Goal: Information Seeking & Learning: Learn about a topic

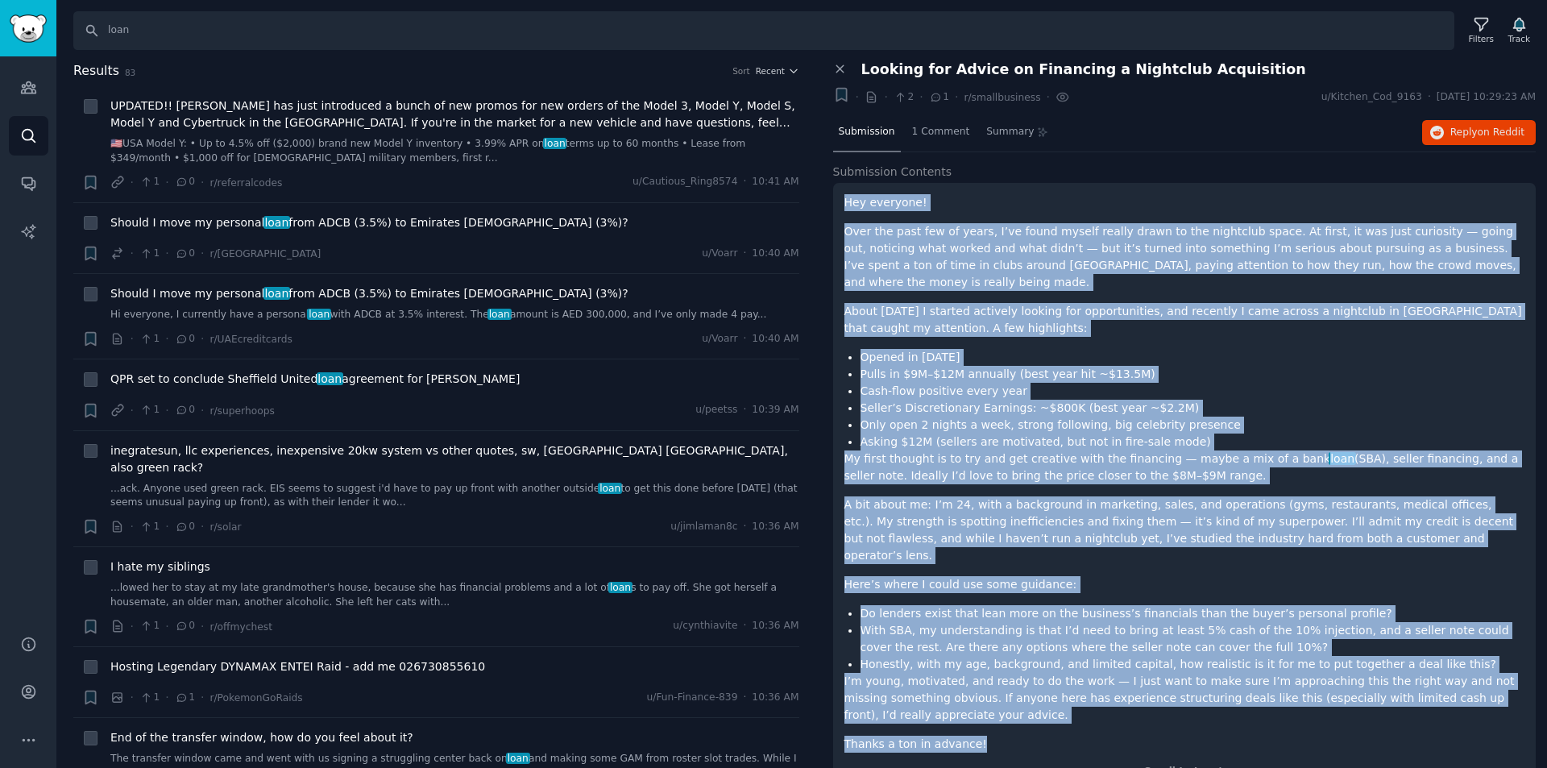
scroll to position [1128, 0]
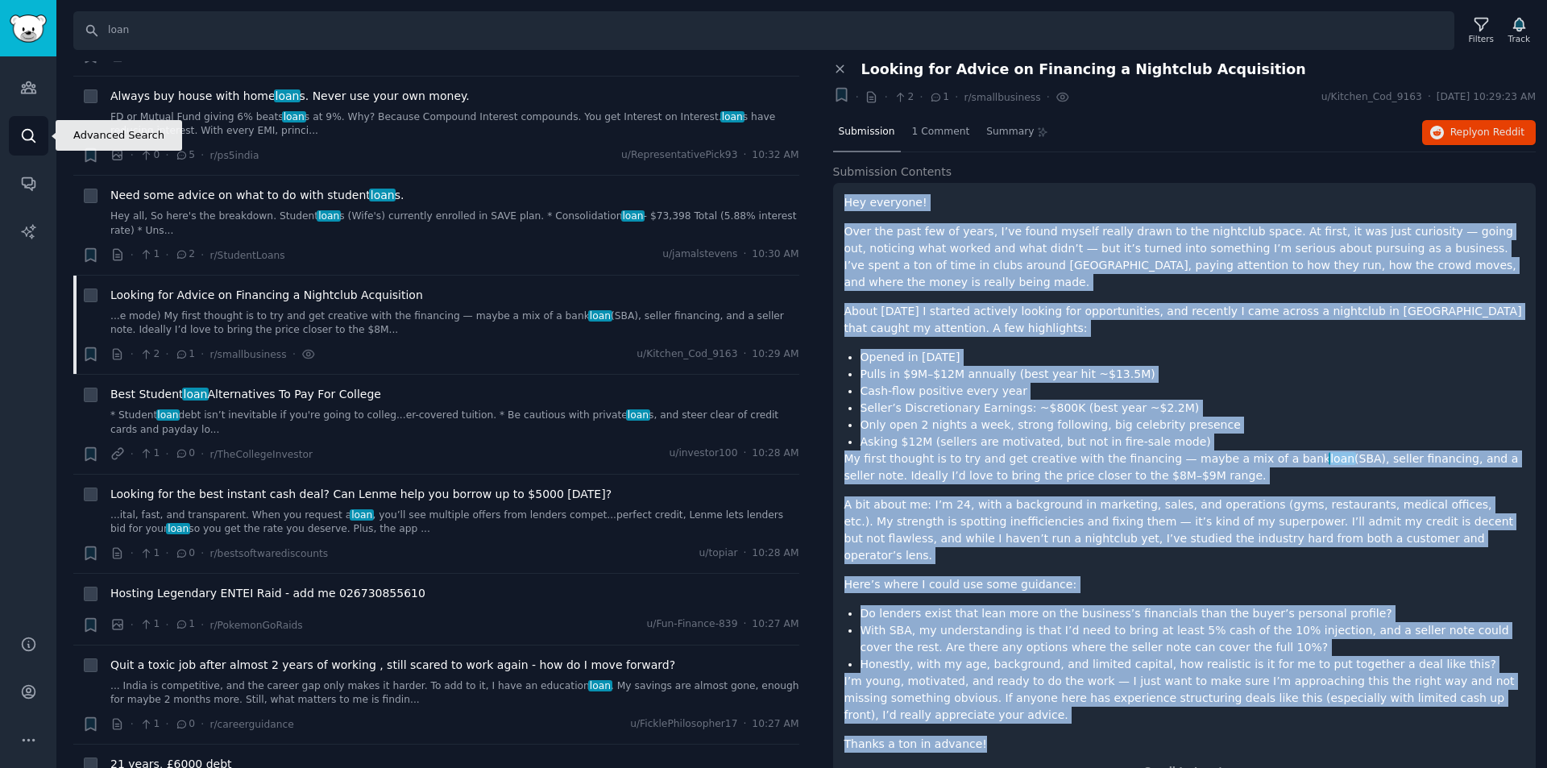
click at [27, 139] on icon "Sidebar" at bounding box center [28, 135] width 17 height 17
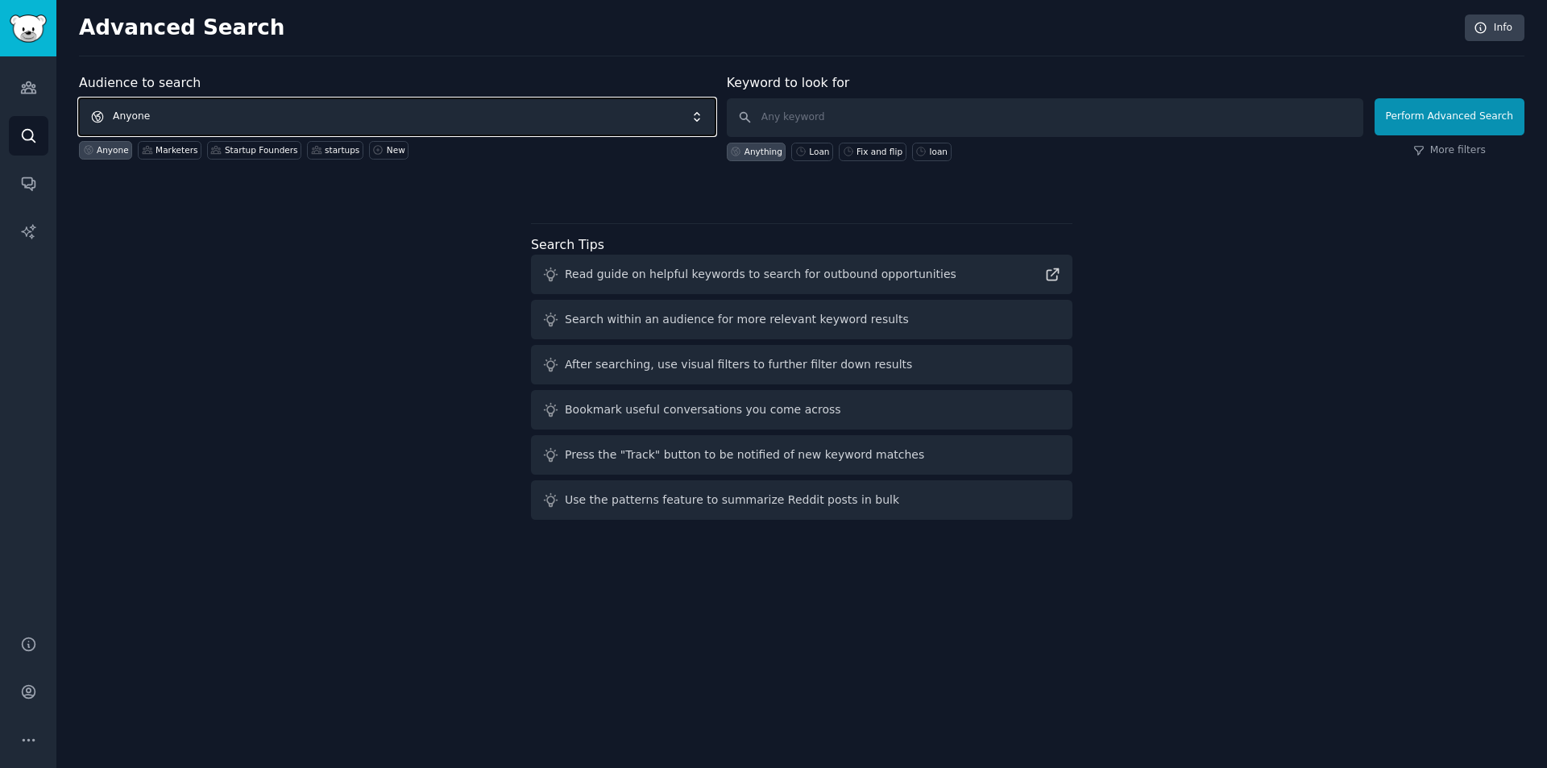
click at [139, 126] on span "Anyone" at bounding box center [397, 116] width 636 height 37
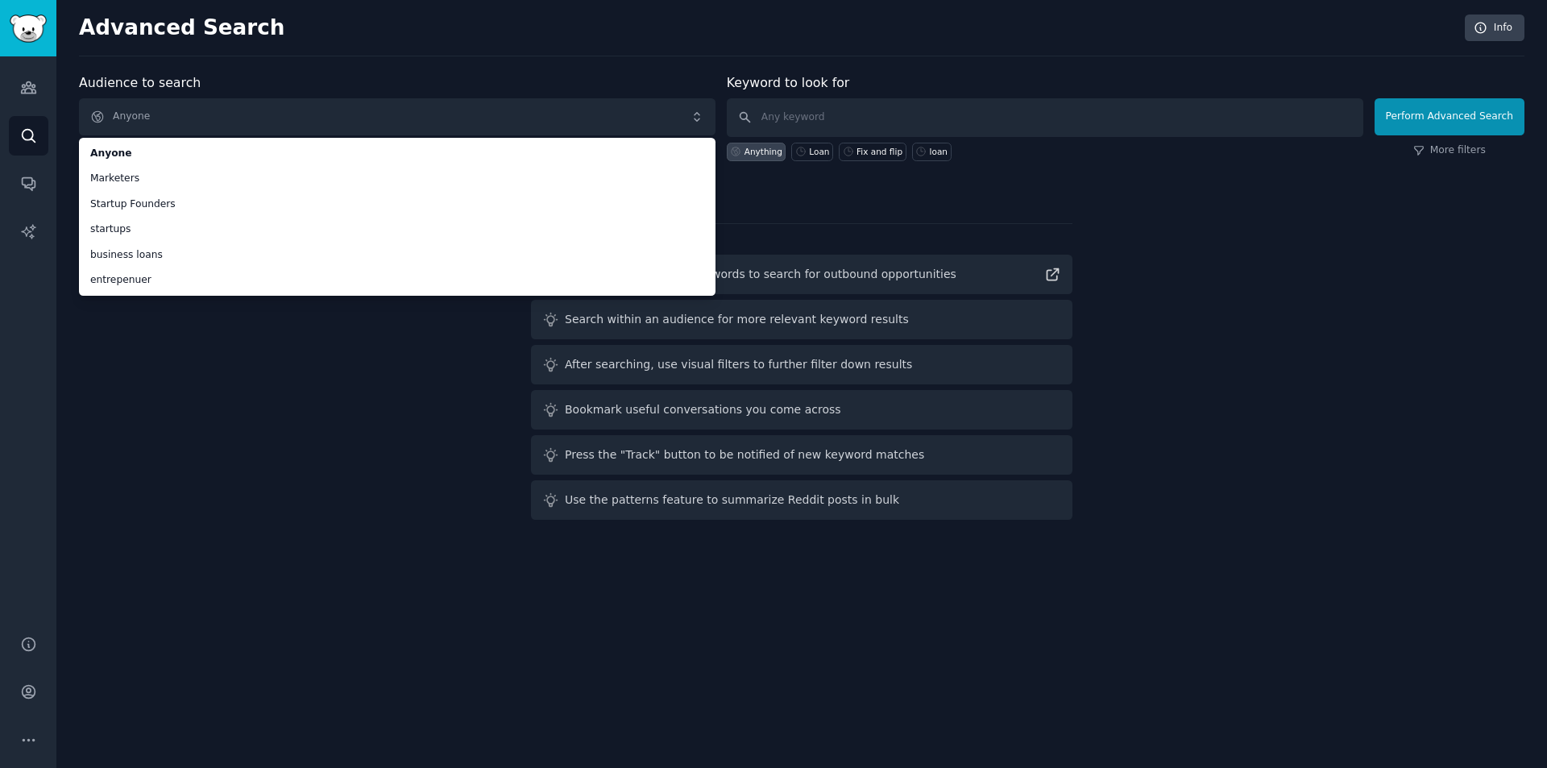
click at [132, 361] on div "Audience to search Anyone Anyone Marketers Startup Founders startups business l…" at bounding box center [801, 299] width 1445 height 453
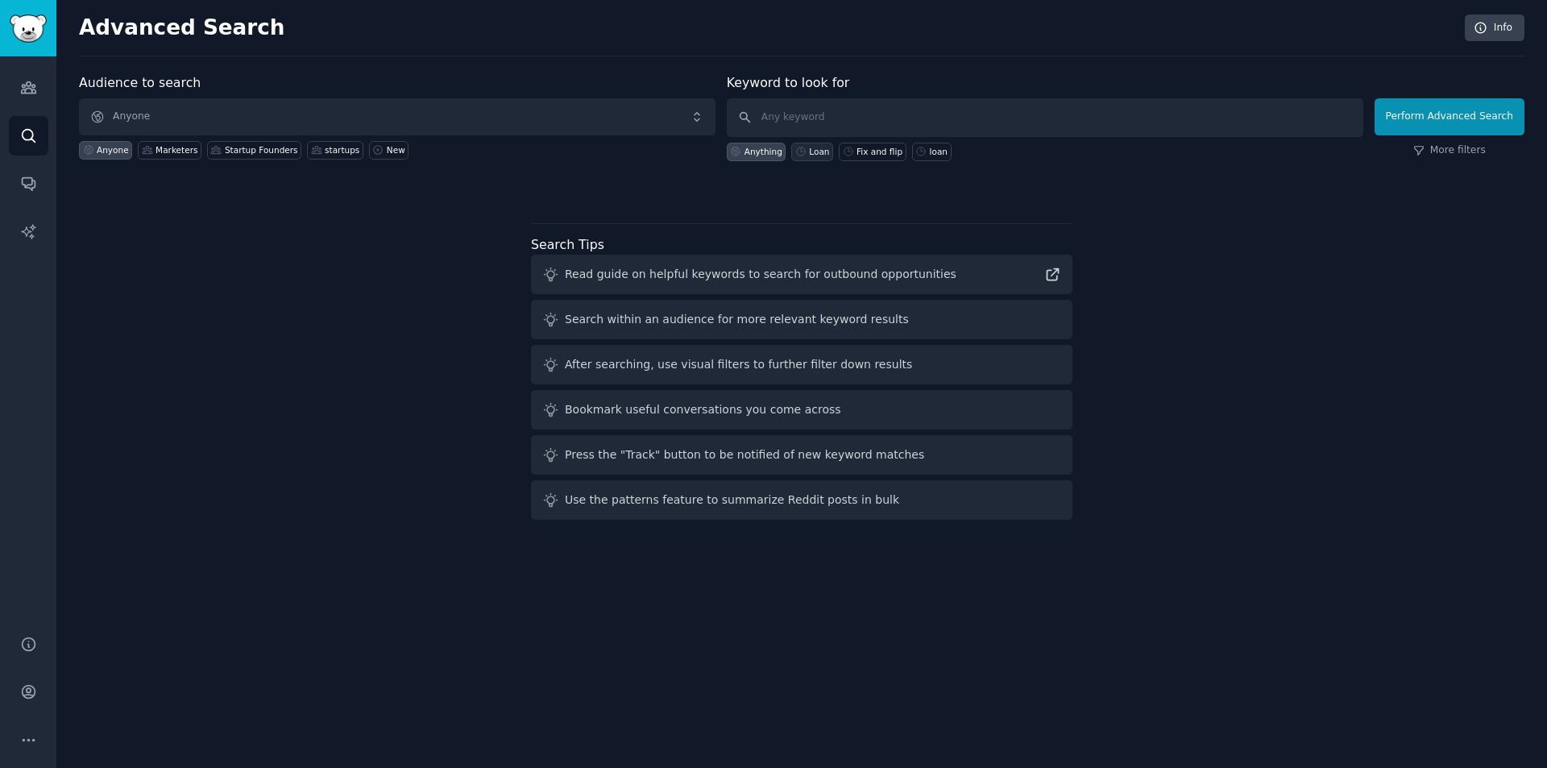
click at [806, 155] on icon at bounding box center [800, 151] width 11 height 11
type input "Loan"
click at [1442, 104] on button "Perform Advanced Search" at bounding box center [1449, 116] width 150 height 37
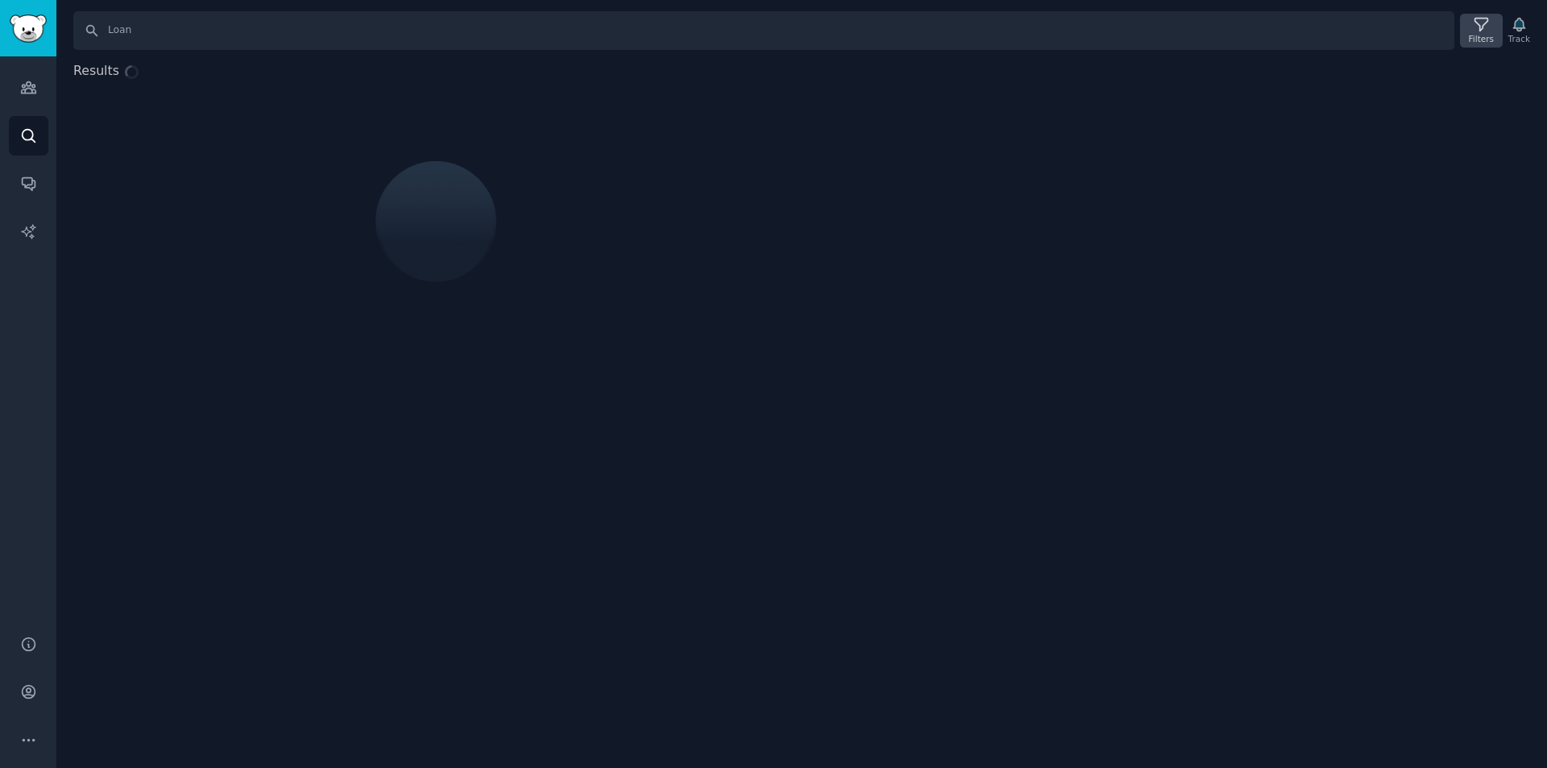
click at [1485, 35] on div "Filters" at bounding box center [1480, 38] width 25 height 11
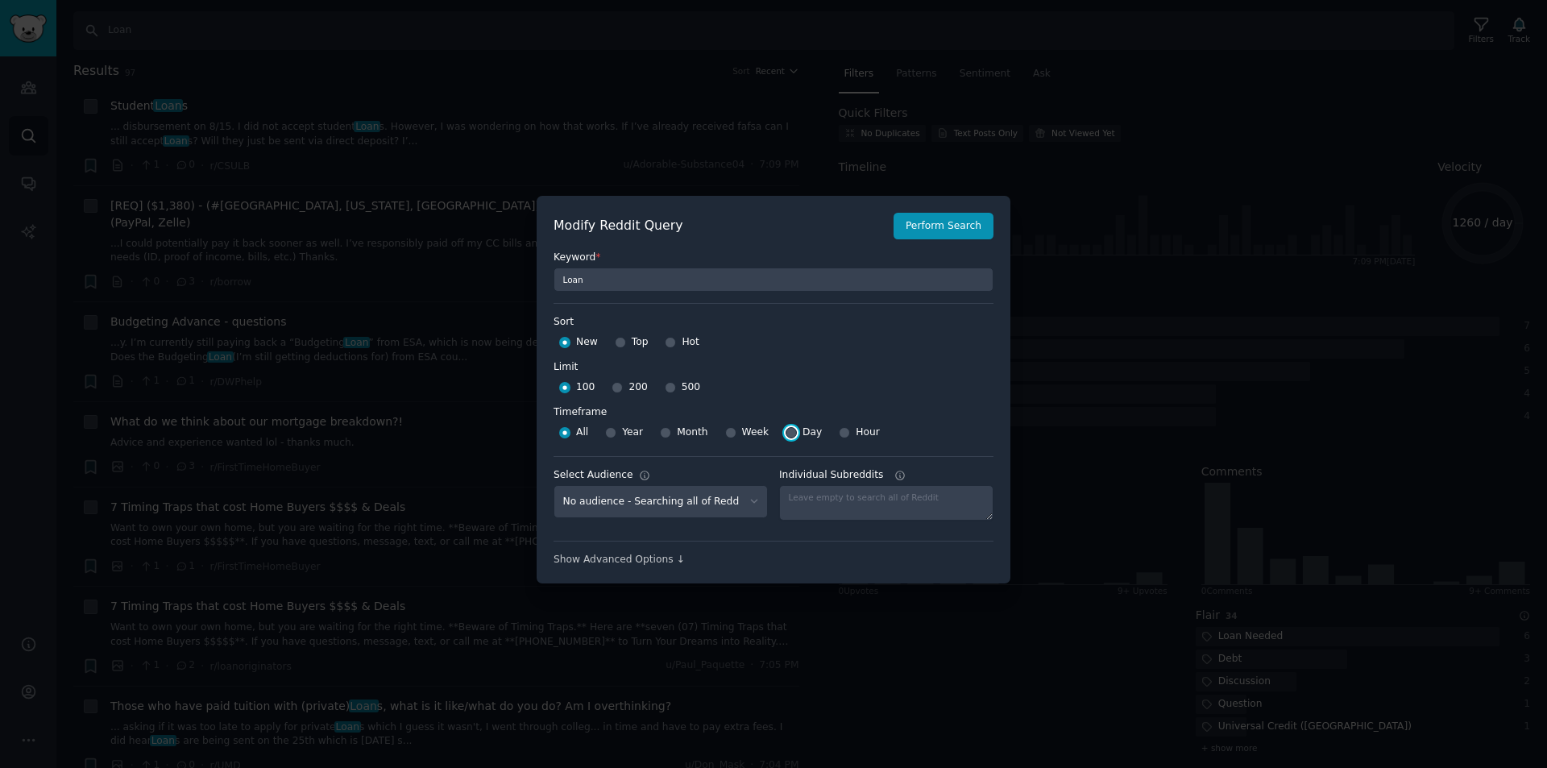
click at [785, 430] on input "Day" at bounding box center [790, 432] width 11 height 11
radio input "true"
click at [933, 227] on button "Perform Search" at bounding box center [943, 226] width 100 height 27
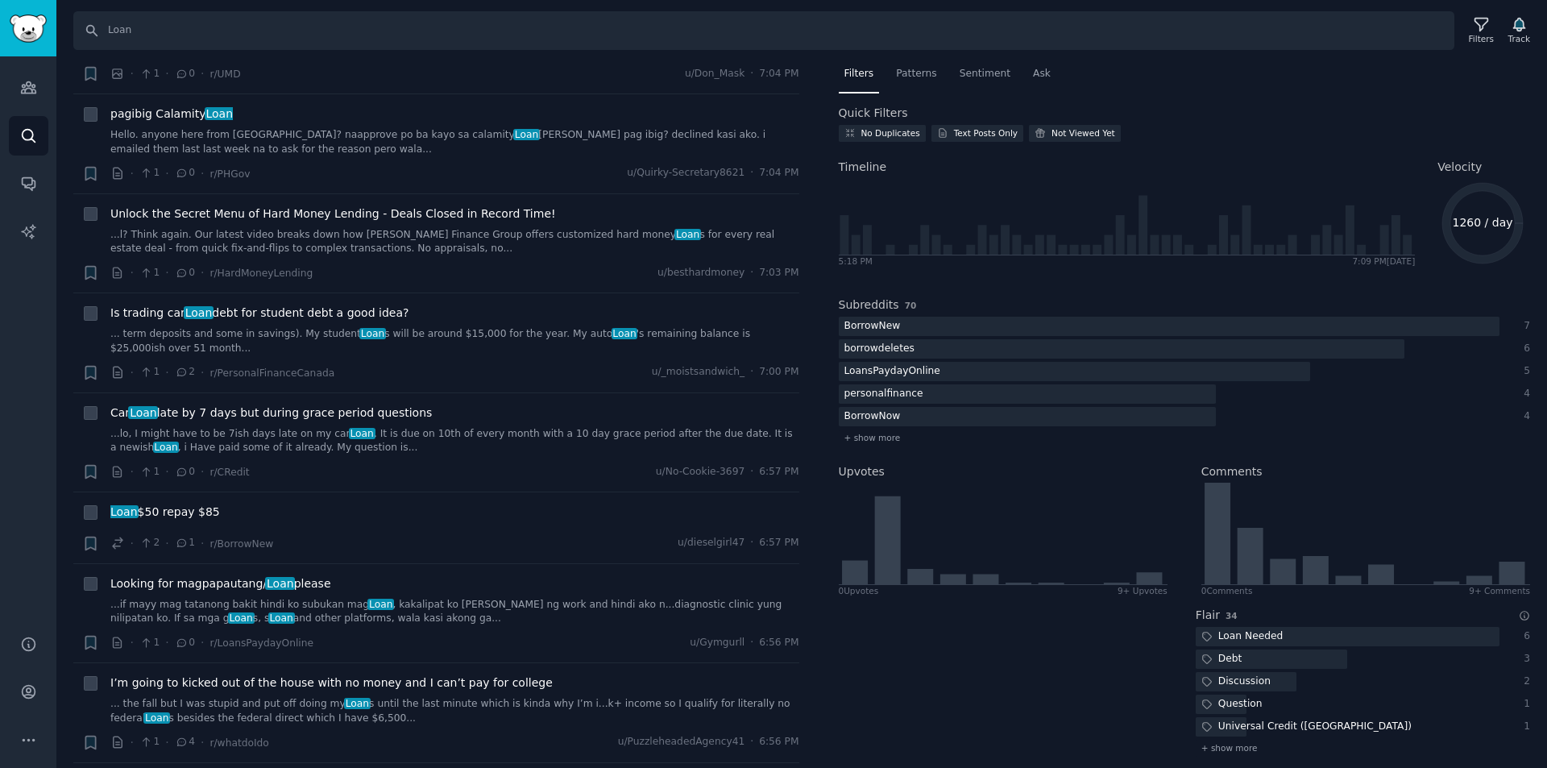
scroll to position [725, 0]
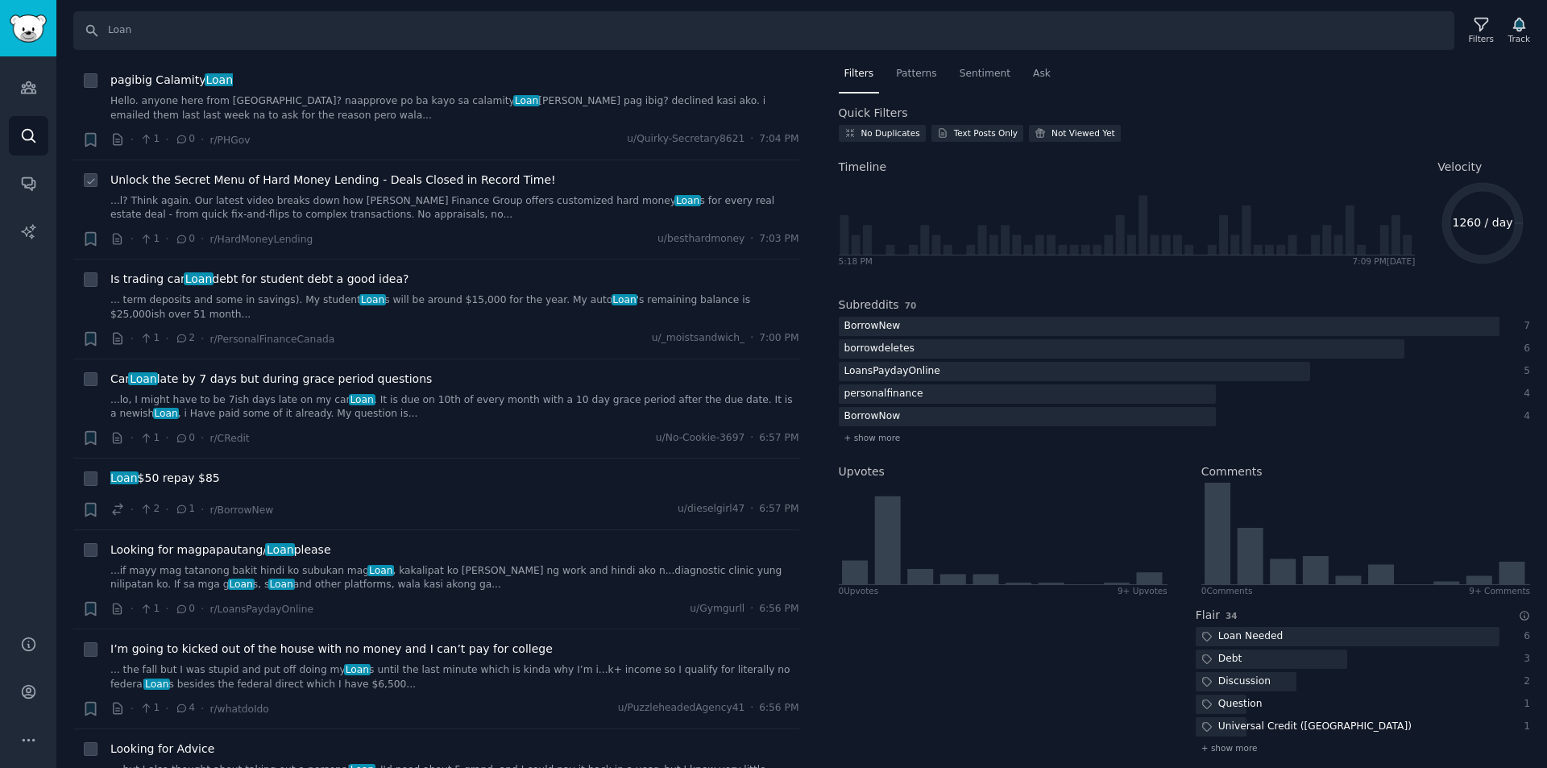
click at [306, 172] on span "Unlock the Secret Menu of Hard Money Lending - Deals Closed in Record Time!" at bounding box center [332, 180] width 445 height 17
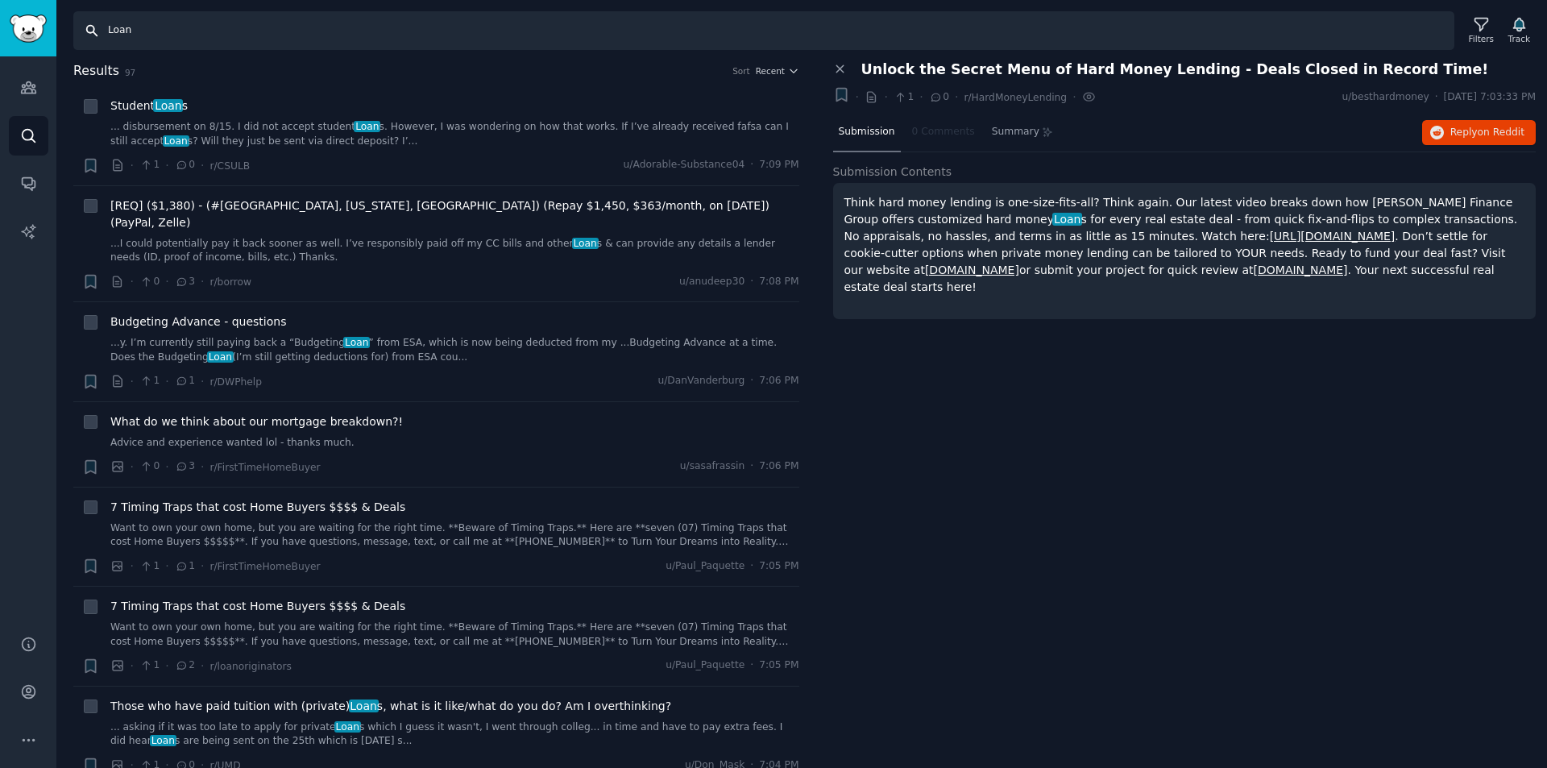
click at [146, 39] on input "Loan" at bounding box center [763, 30] width 1381 height 39
type input "business loan"
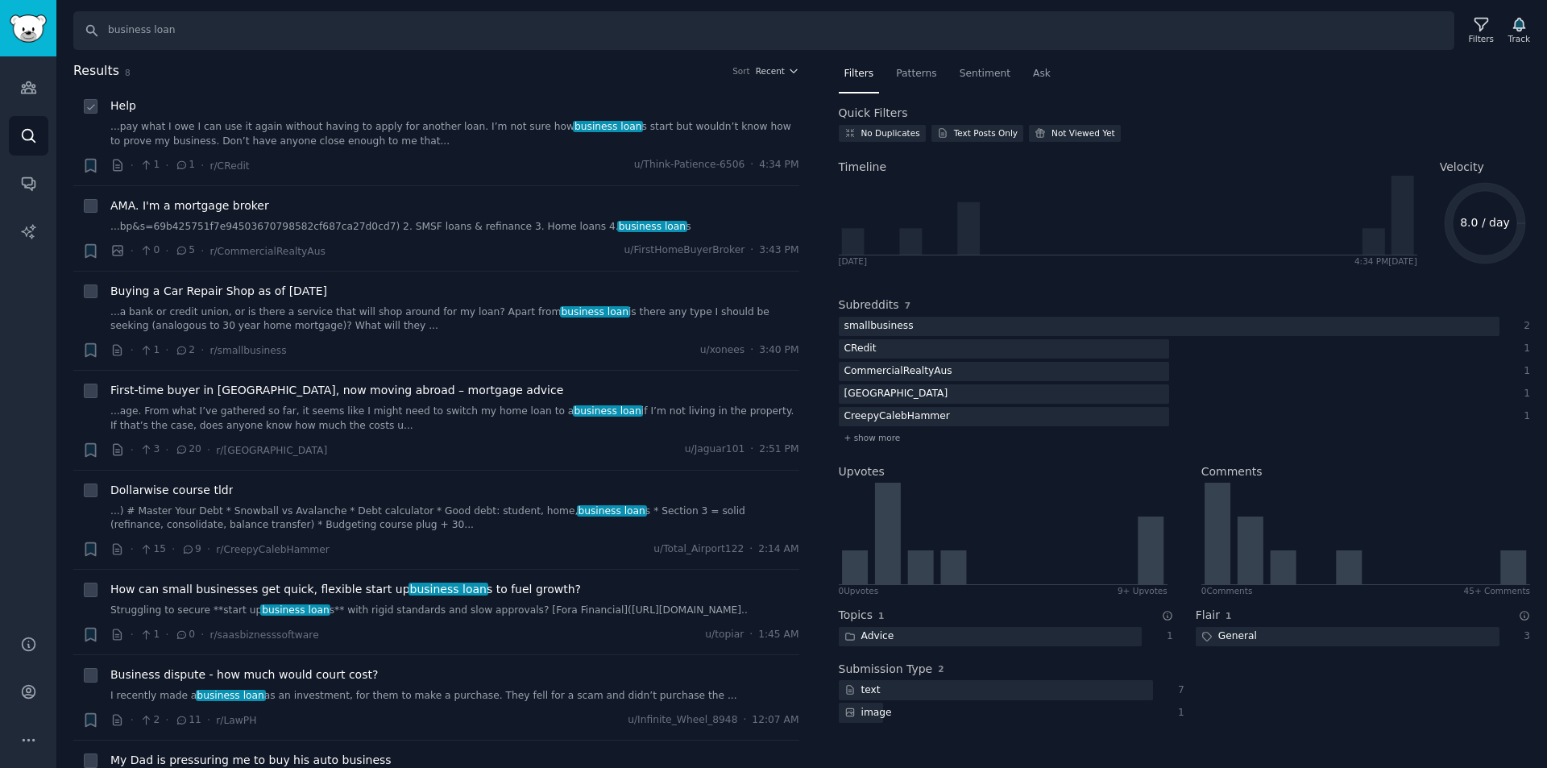
click at [266, 129] on link "...pay what I owe I can use it again without having to apply for another loan. …" at bounding box center [454, 134] width 689 height 28
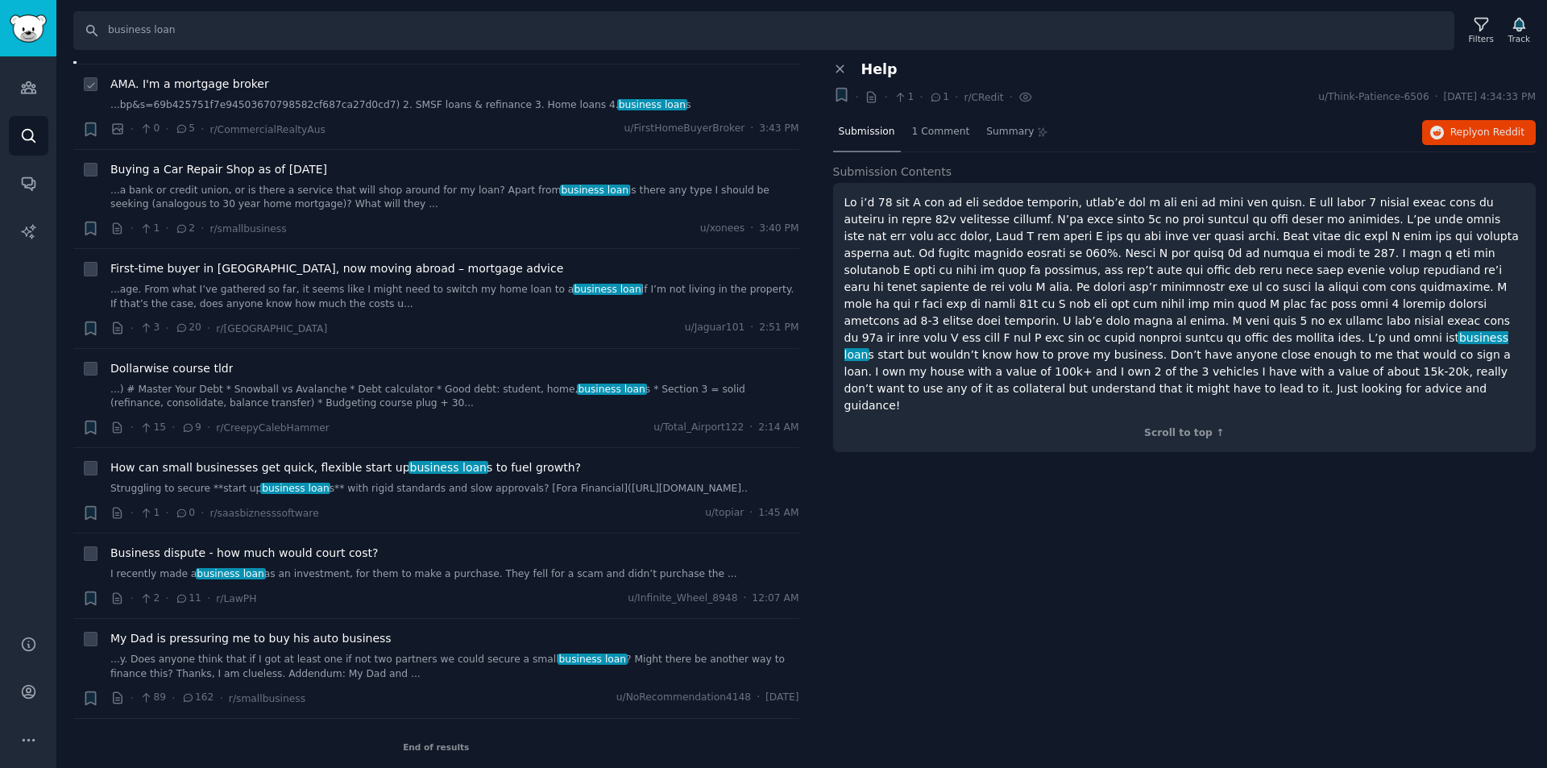
scroll to position [128, 0]
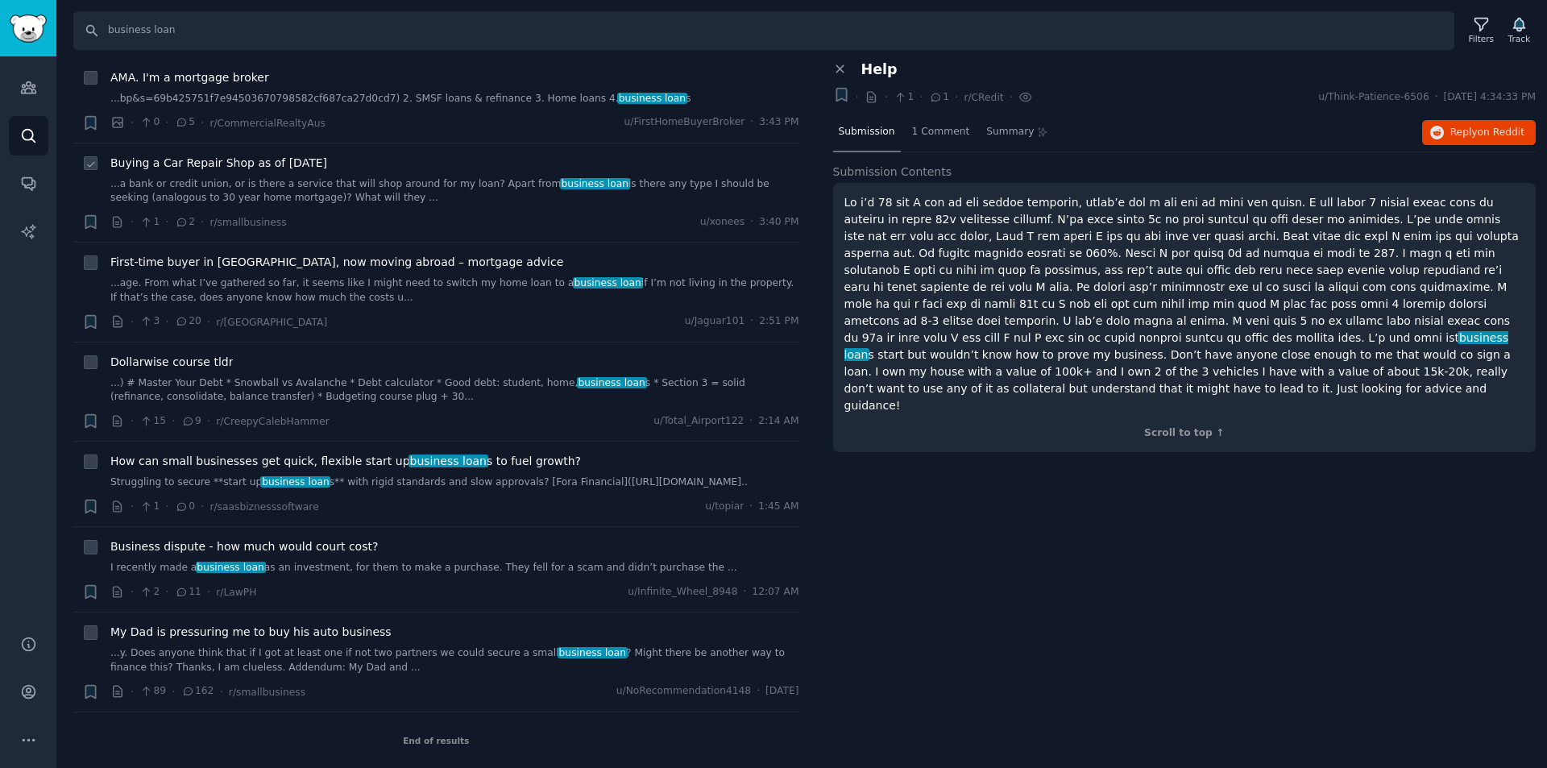
click at [289, 175] on div "Buying a Car Repair Shop as of [DATE] ...a bank or credit union, or is there a …" at bounding box center [454, 180] width 689 height 51
click at [342, 203] on link "...a bank or credit union, or is there a service that will shop around for my l…" at bounding box center [454, 191] width 689 height 28
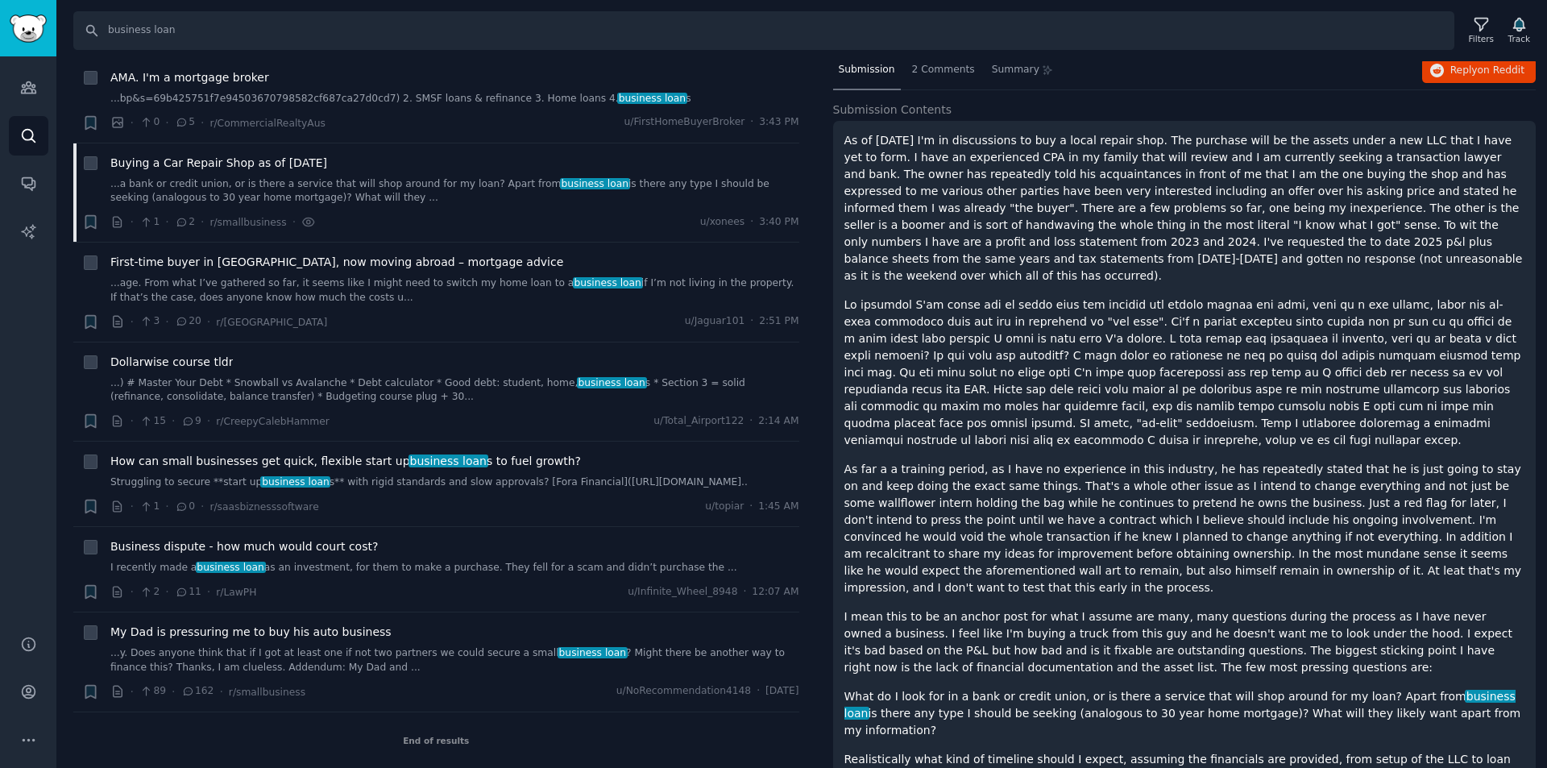
scroll to position [64, 0]
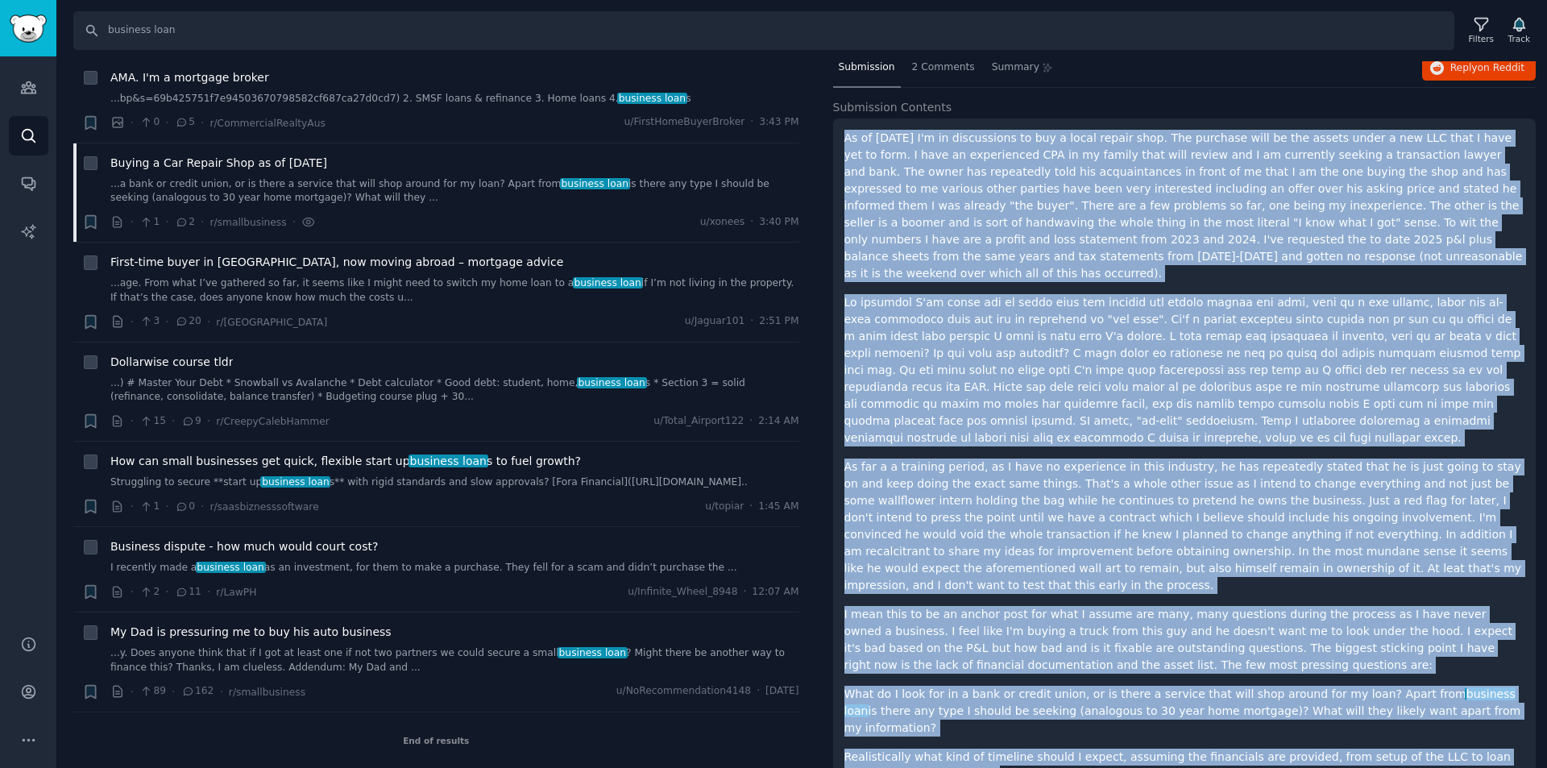
drag, startPoint x: 975, startPoint y: 714, endPoint x: 835, endPoint y: 133, distance: 597.4
click at [835, 133] on div "As of [DATE] I'm in discussions to buy a local repair shop. The purchase will b…" at bounding box center [1184, 469] width 703 height 702
copy div "As of [DATE] I'm in discussions to buy a local repair shop. The purchase will b…"
click at [335, 299] on link "...age. From what I’ve gathered so far, it seems like I might need to switch my…" at bounding box center [454, 290] width 689 height 28
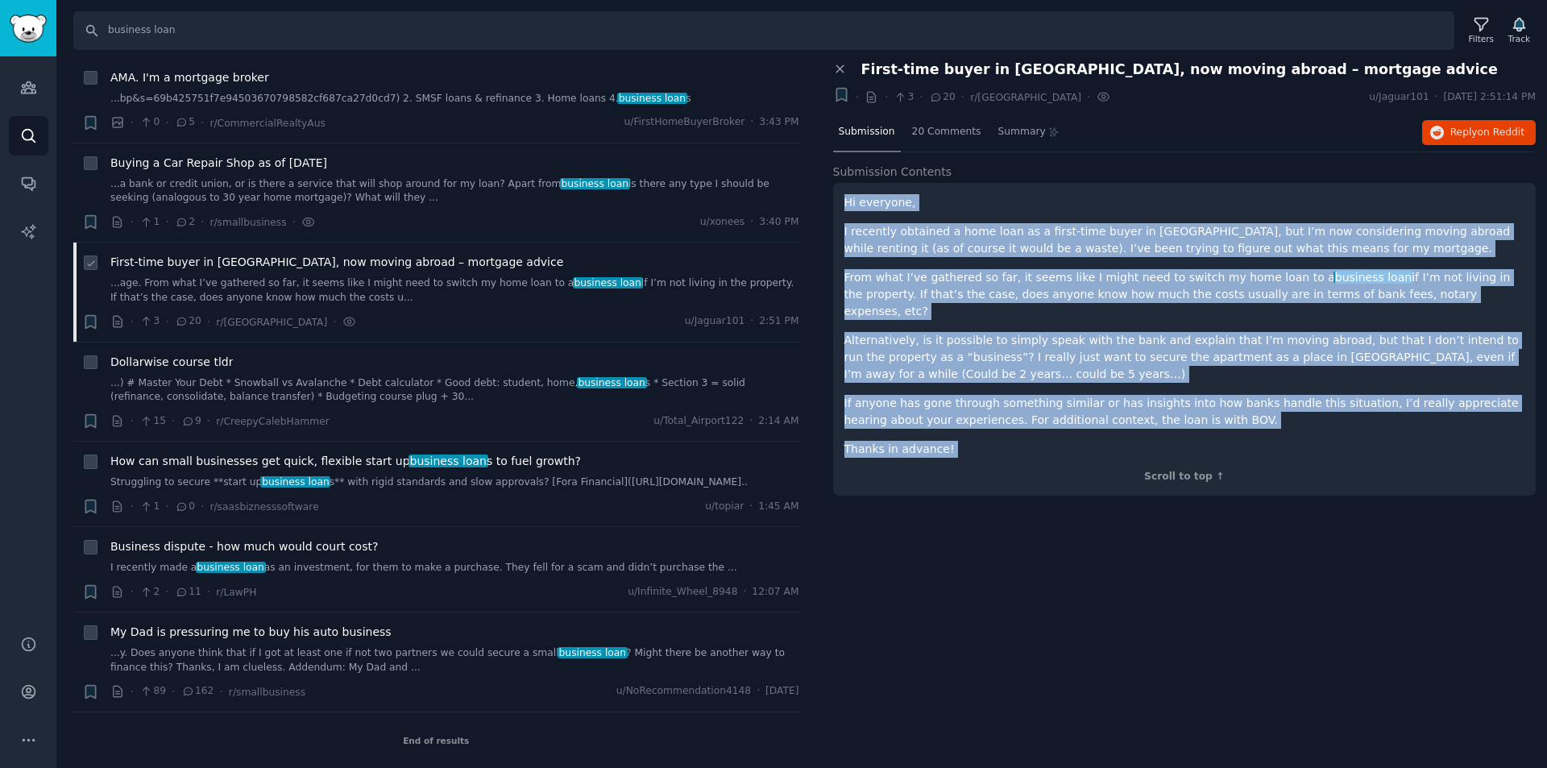
click at [335, 299] on link "...age. From what I’ve gathered so far, it seems like I might need to switch my…" at bounding box center [454, 290] width 689 height 28
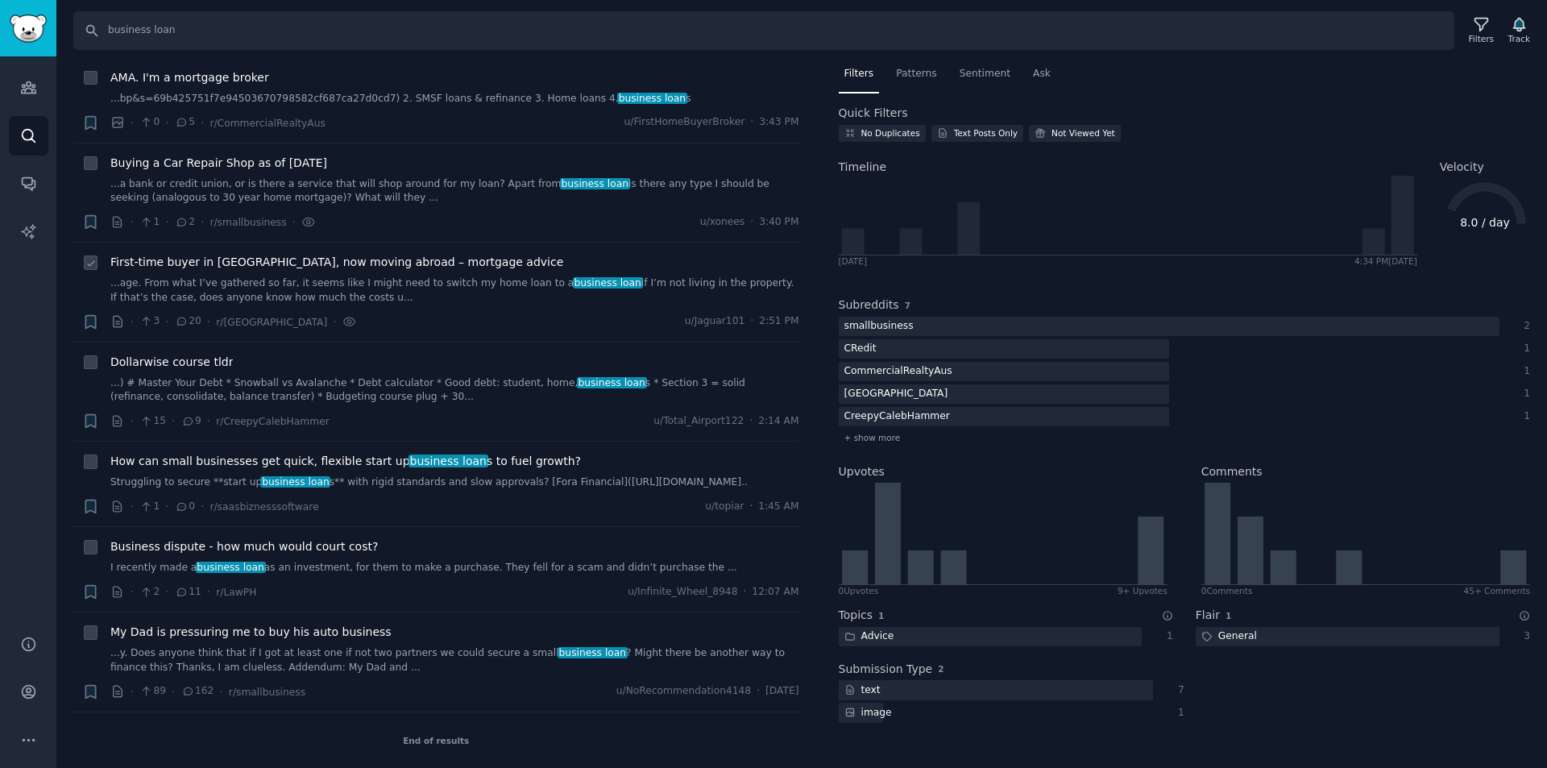
click at [335, 299] on link "...age. From what I’ve gathered so far, it seems like I might need to switch my…" at bounding box center [454, 290] width 689 height 28
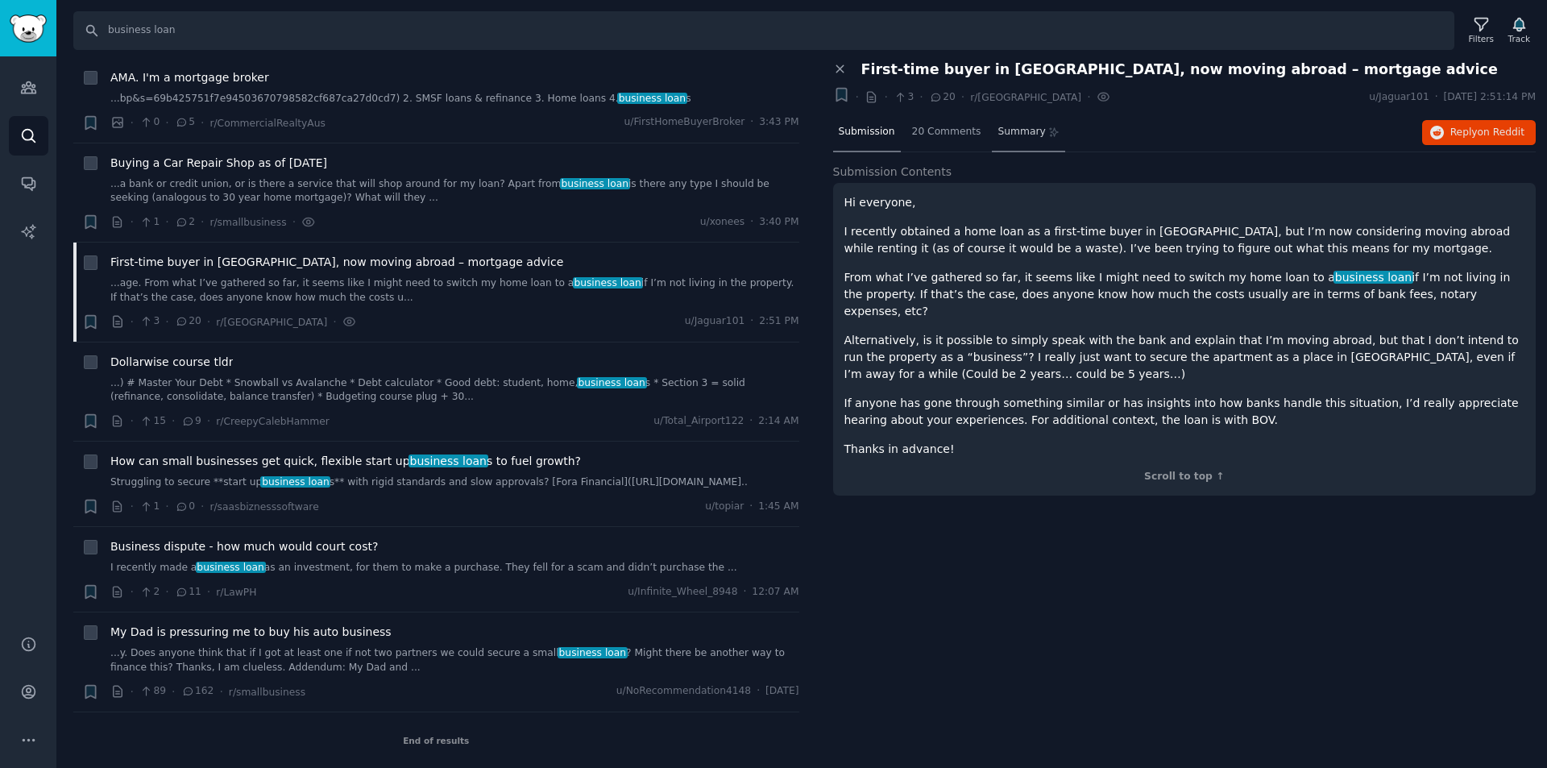
click at [999, 129] on span "Summary" at bounding box center [1021, 132] width 48 height 14
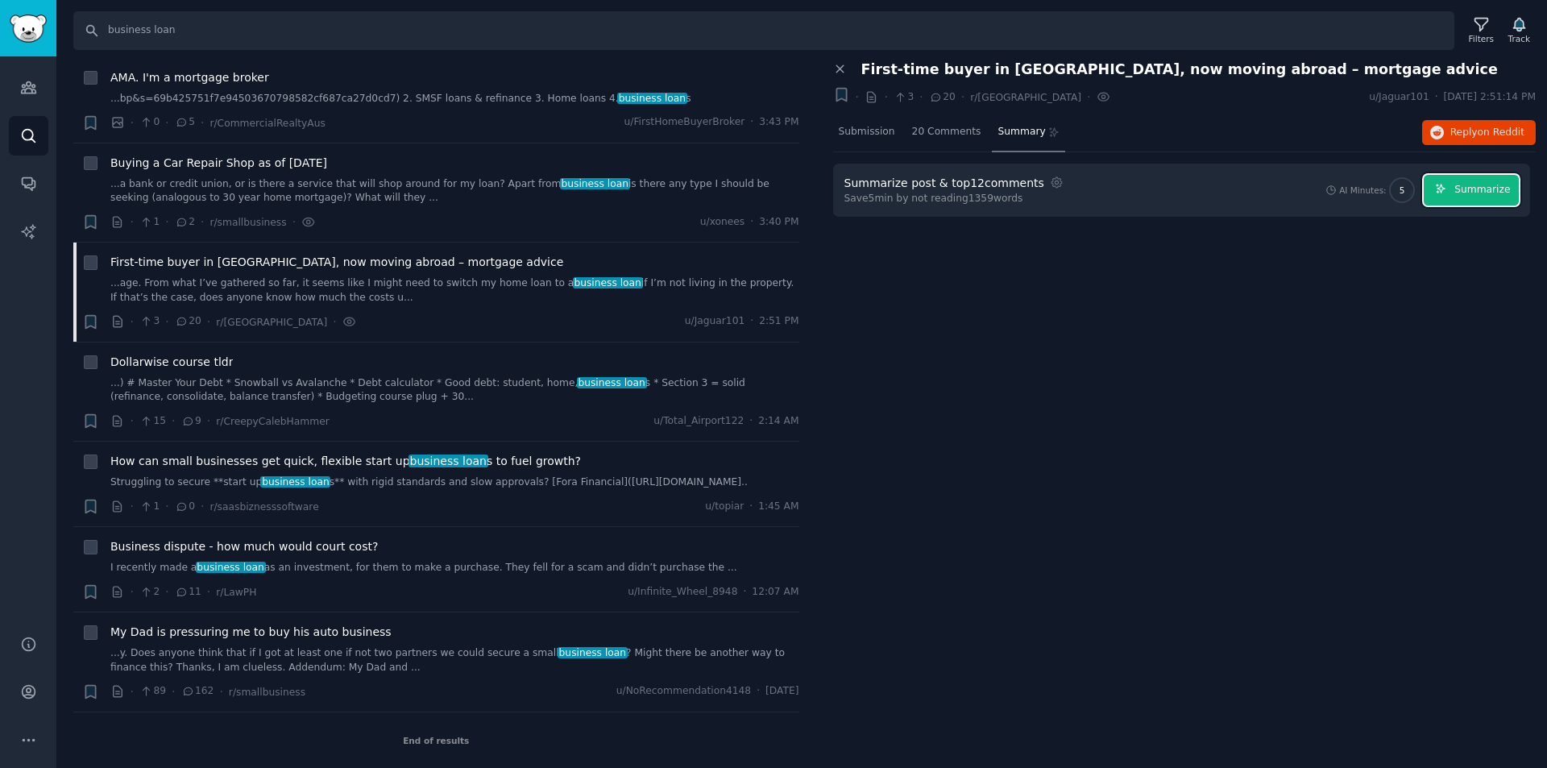
click at [1470, 185] on span "Summarize" at bounding box center [1482, 190] width 56 height 14
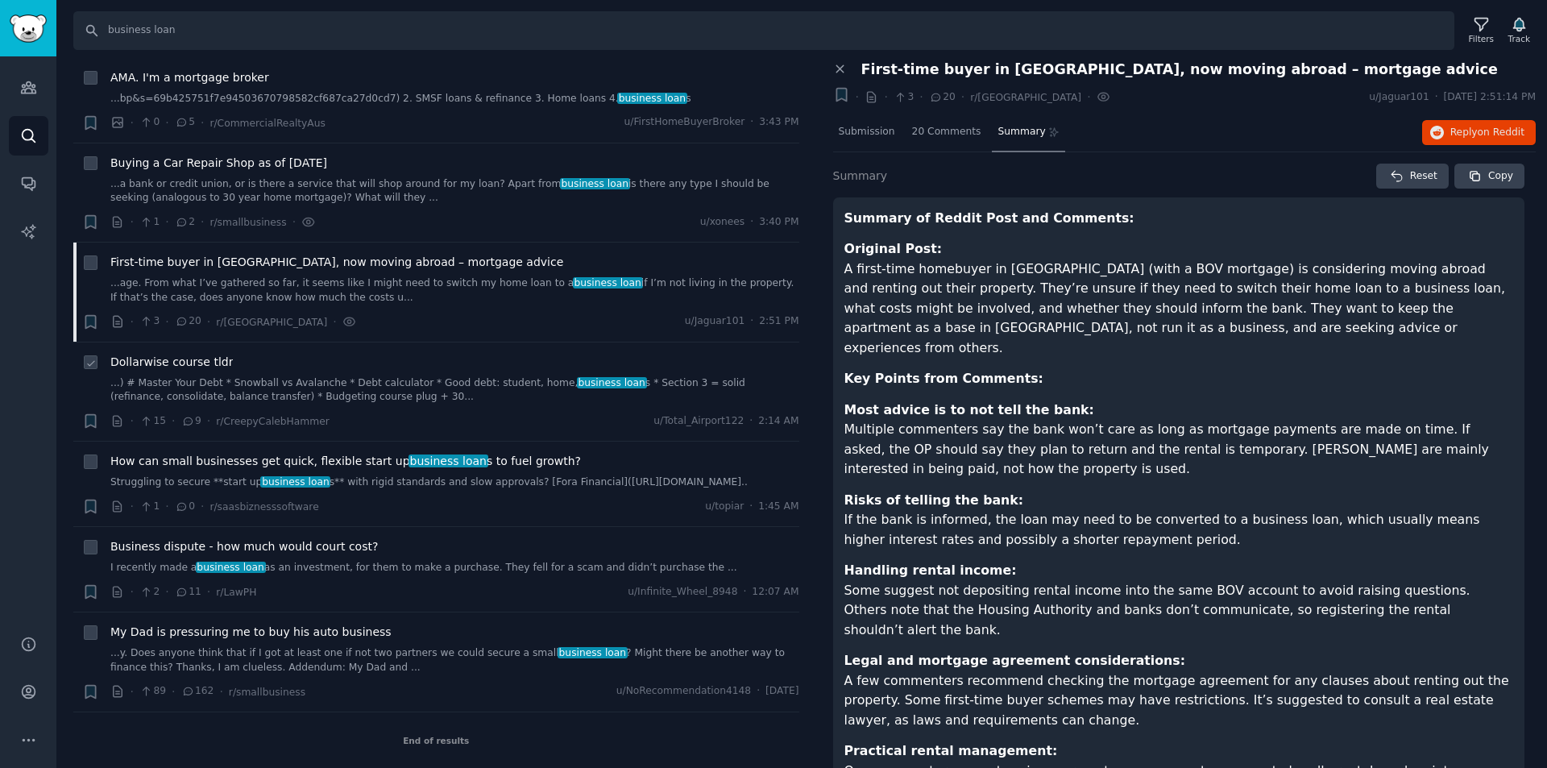
click at [357, 382] on link "...) # Master Your Debt * Snowball vs Avalanche * Debt calculator * Good debt: …" at bounding box center [454, 390] width 689 height 28
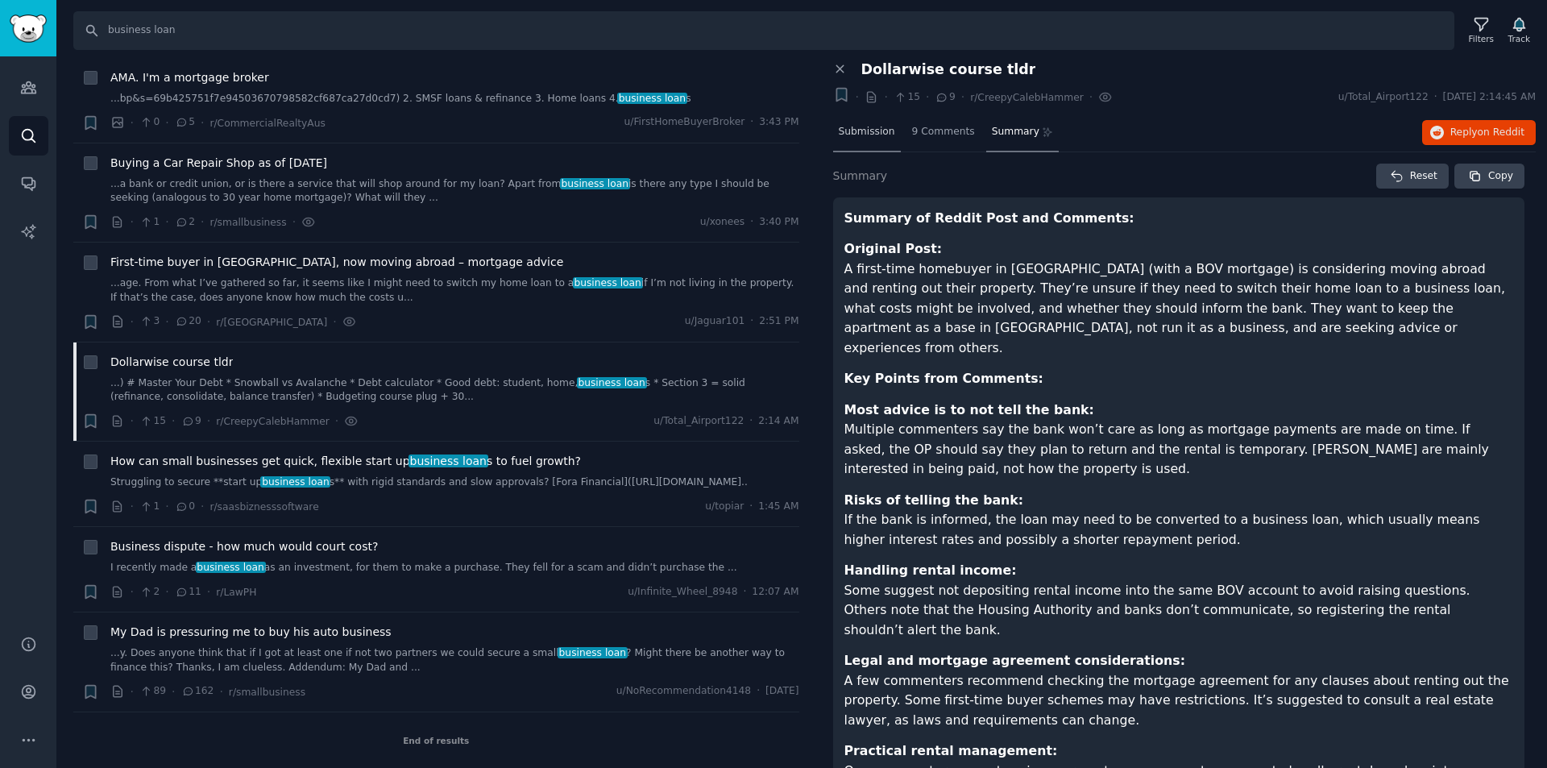
click at [876, 130] on span "Submission" at bounding box center [867, 132] width 56 height 14
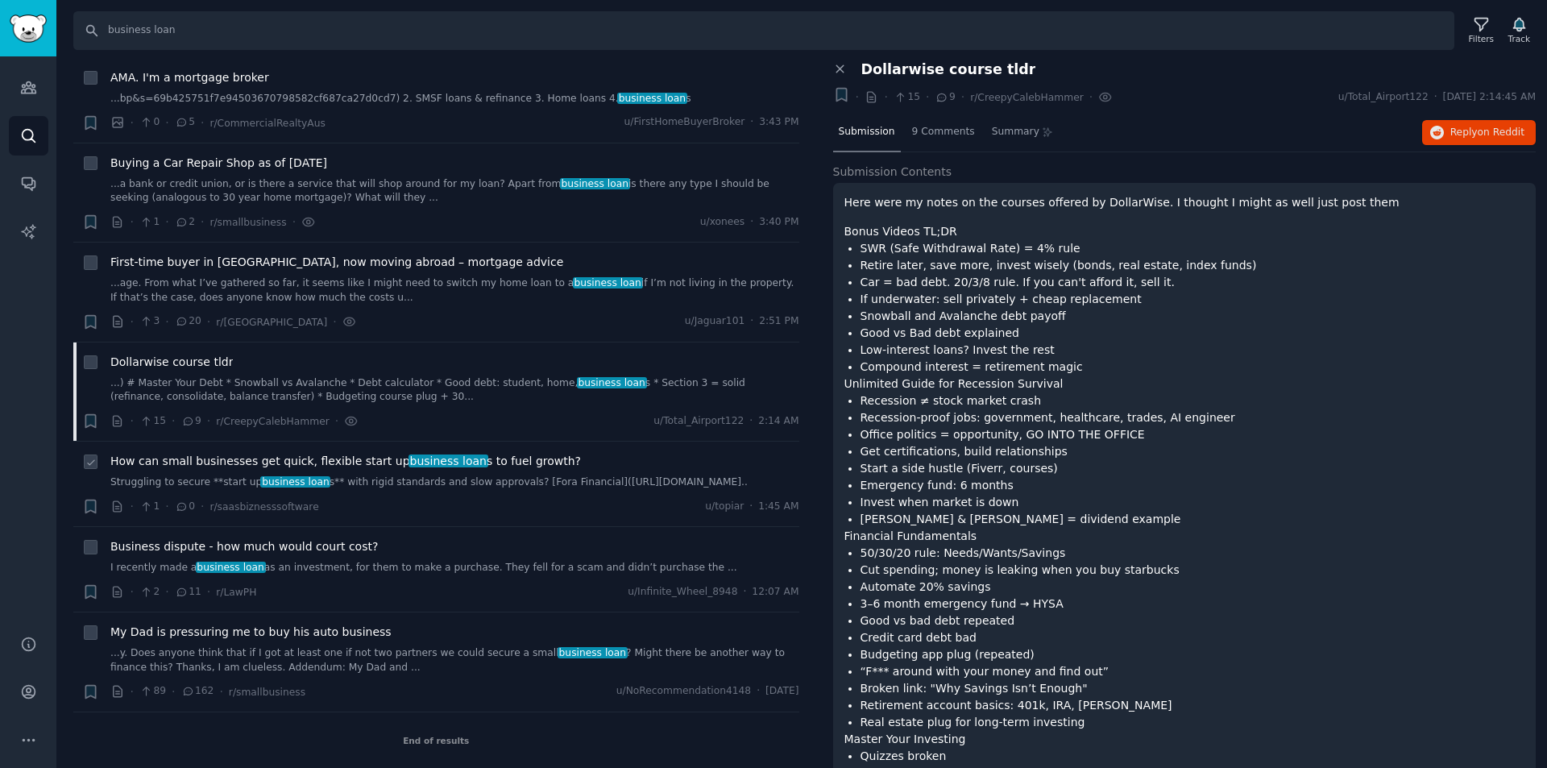
click at [569, 478] on link "Struggling to secure **start up business loan s** with rigid standards and slow…" at bounding box center [454, 482] width 689 height 14
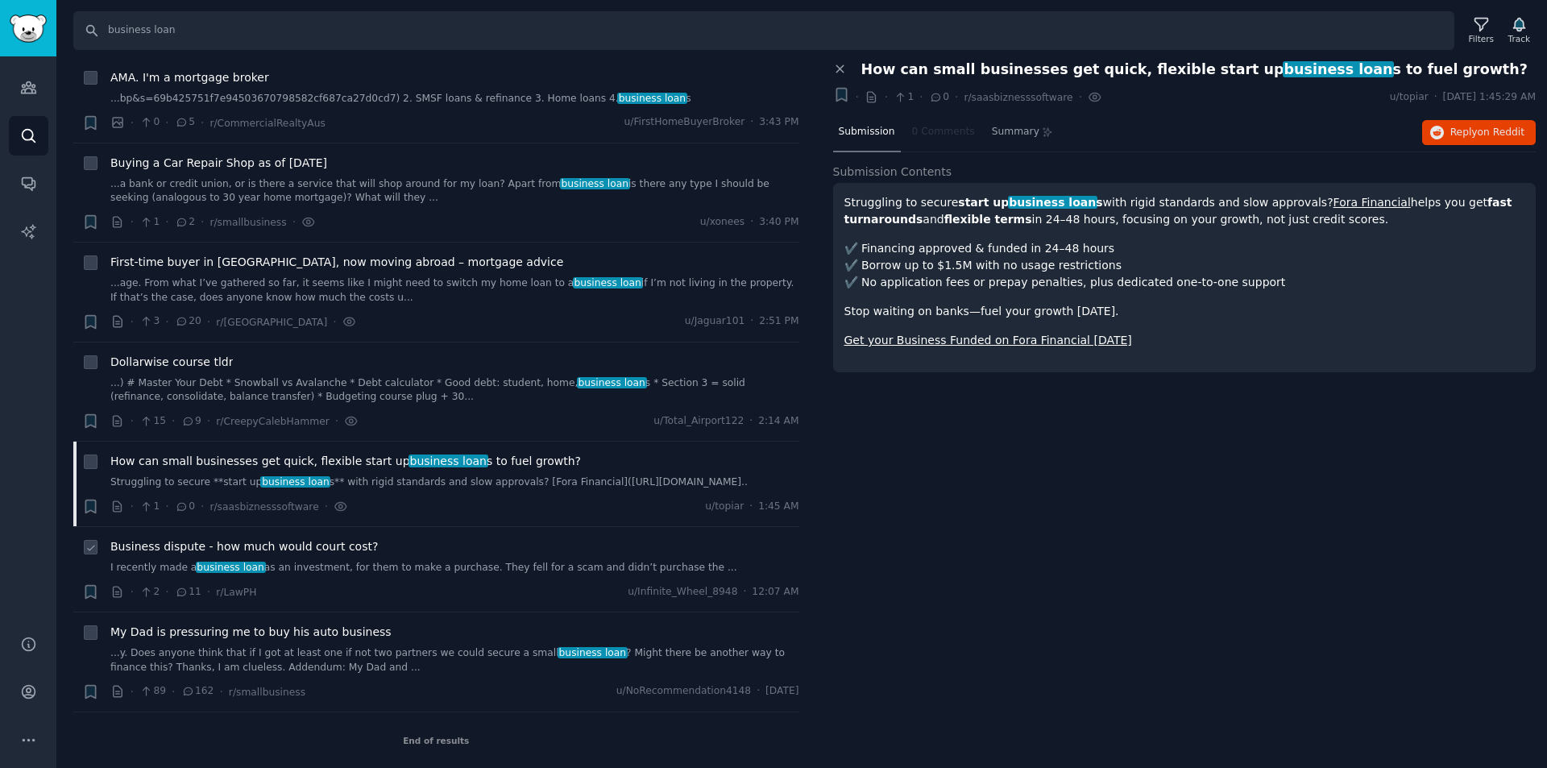
click at [351, 575] on div "Business dispute - how much would court cost? I recently made a business loan a…" at bounding box center [454, 569] width 689 height 62
